Goal: Task Accomplishment & Management: Manage account settings

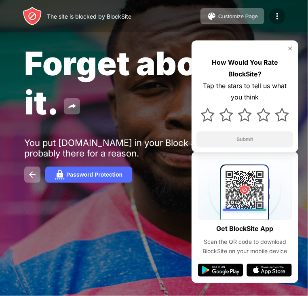
click at [274, 13] on img at bounding box center [277, 16] width 10 height 10
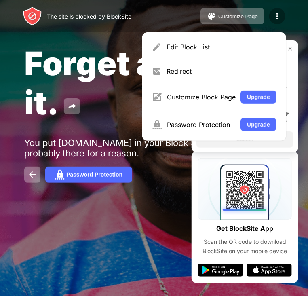
drag, startPoint x: 274, startPoint y: 13, endPoint x: 270, endPoint y: 15, distance: 4.5
click at [270, 15] on div at bounding box center [277, 16] width 16 height 16
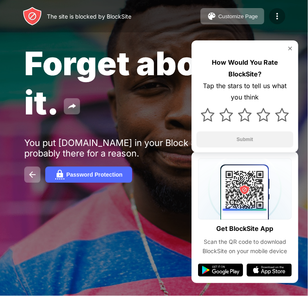
click at [270, 15] on div at bounding box center [277, 16] width 16 height 16
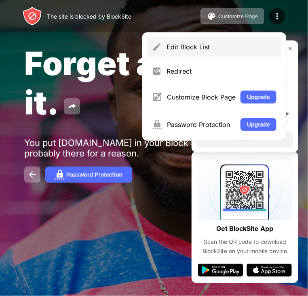
click at [229, 41] on div "Edit Block List" at bounding box center [214, 46] width 134 height 19
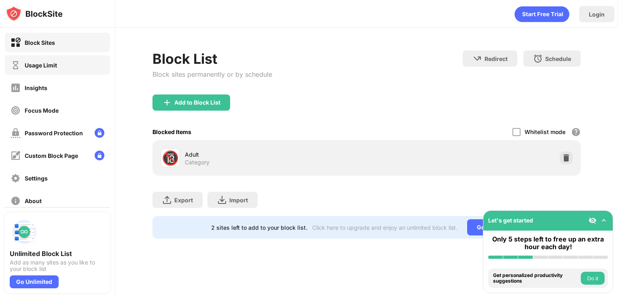
click at [23, 68] on div "Usage Limit" at bounding box center [34, 65] width 46 height 10
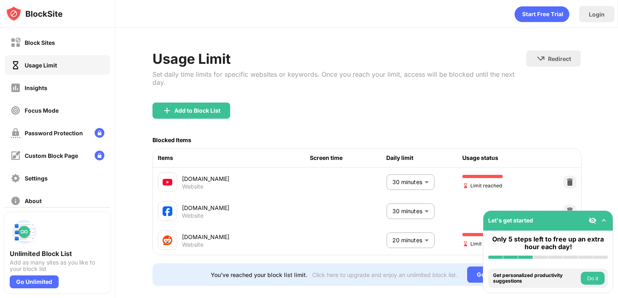
scroll to position [19, 0]
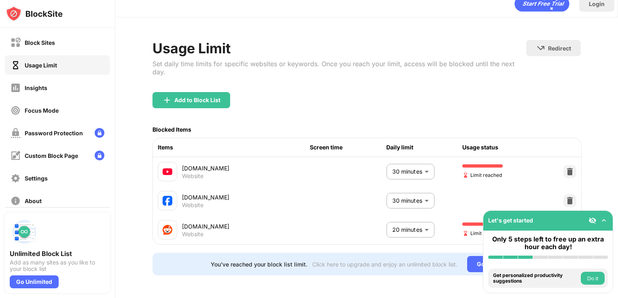
click at [308, 220] on img at bounding box center [603, 221] width 8 height 8
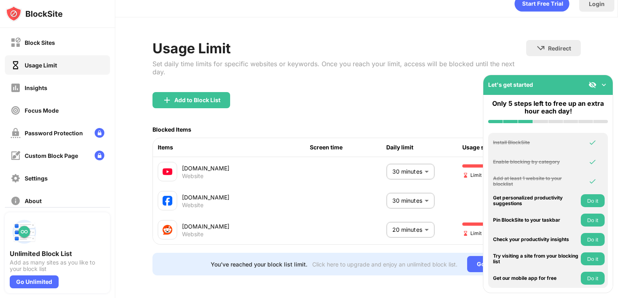
click at [308, 84] on img at bounding box center [603, 85] width 8 height 8
